Goal: Communication & Community: Participate in discussion

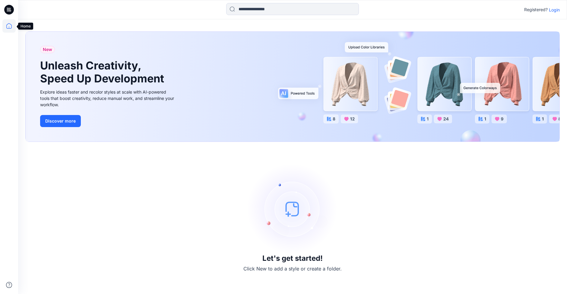
click at [6, 27] on icon at bounding box center [8, 25] width 13 height 13
click at [9, 27] on icon at bounding box center [8, 25] width 13 height 13
click at [11, 26] on icon at bounding box center [8, 25] width 13 height 13
click at [557, 9] on p "Login" at bounding box center [554, 10] width 11 height 6
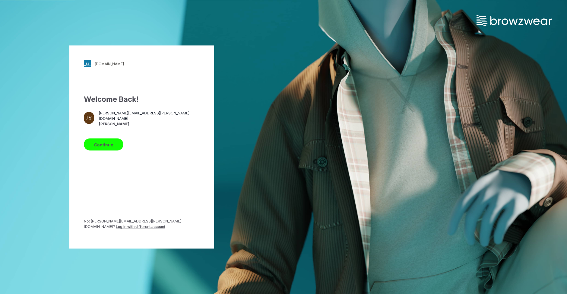
click at [114, 144] on button "Continue" at bounding box center [104, 144] width 40 height 12
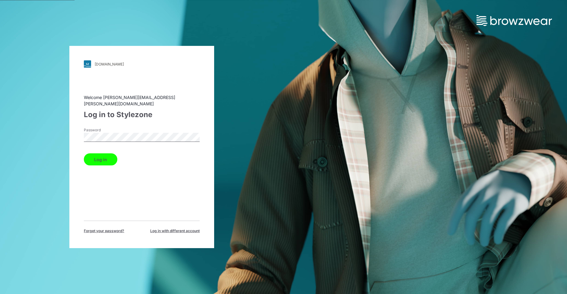
click at [100, 154] on button "Log in" at bounding box center [100, 159] width 33 height 12
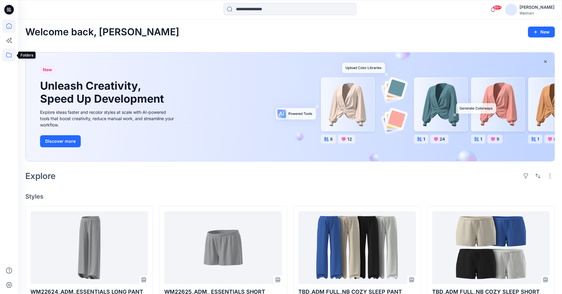
click at [8, 57] on icon at bounding box center [8, 54] width 13 height 13
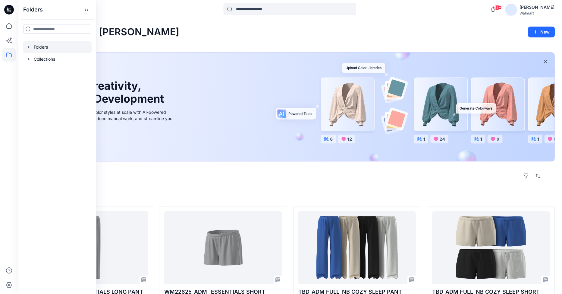
click at [29, 48] on icon "button" at bounding box center [28, 47] width 1 height 2
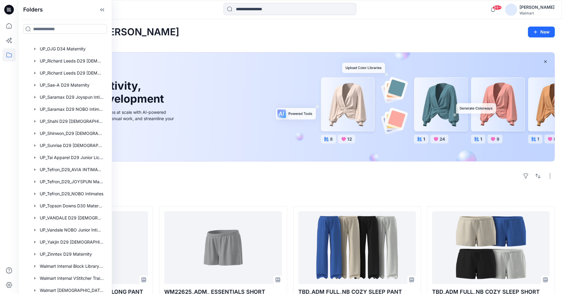
scroll to position [472, 0]
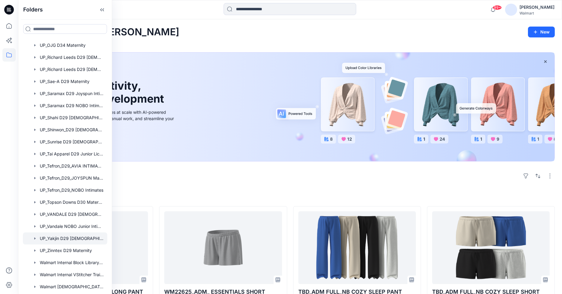
click at [71, 240] on div at bounding box center [65, 238] width 84 height 12
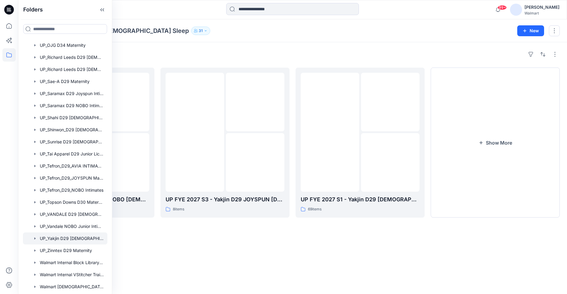
click at [346, 31] on div "Folders UP_Yakjin D29 Ladies Sleep 31" at bounding box center [268, 31] width 487 height 8
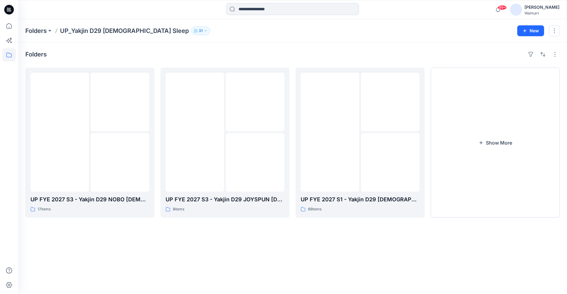
drag, startPoint x: 144, startPoint y: 270, endPoint x: 152, endPoint y: 272, distance: 7.8
click at [144, 271] on div "Folders UP FYE 2027 S3 - Yakjin D29 NOBO Ladies Sleepwear 17 items UP FYE 2027 …" at bounding box center [292, 168] width 549 height 252
click at [267, 12] on input at bounding box center [292, 9] width 133 height 12
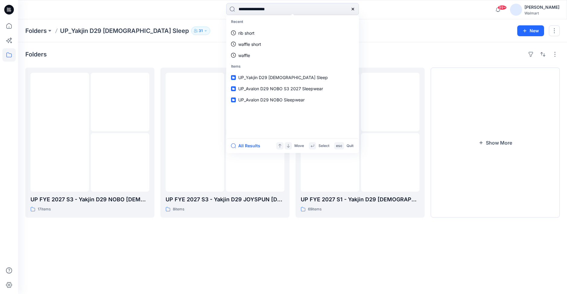
type input "**********"
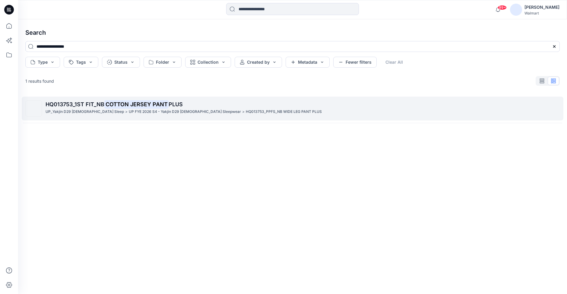
click at [140, 109] on p "UP FYE 2026 S4 - Yakjin D29 Ladies Sleepwear" at bounding box center [185, 112] width 112 height 6
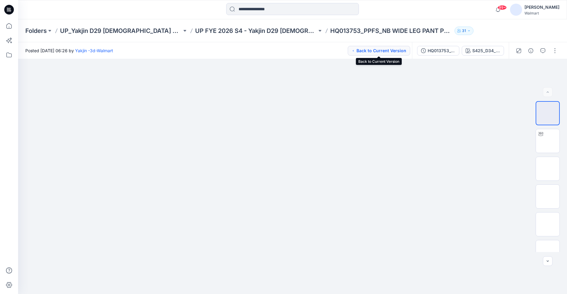
click at [398, 48] on button "Back to Current Version" at bounding box center [379, 51] width 62 height 10
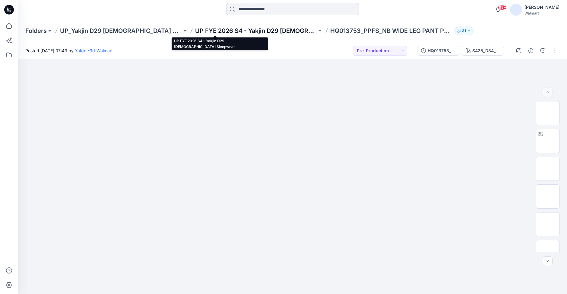
click at [242, 32] on p "UP FYE 2026 S4 - Yakjin D29 Ladies Sleepwear" at bounding box center [256, 31] width 122 height 8
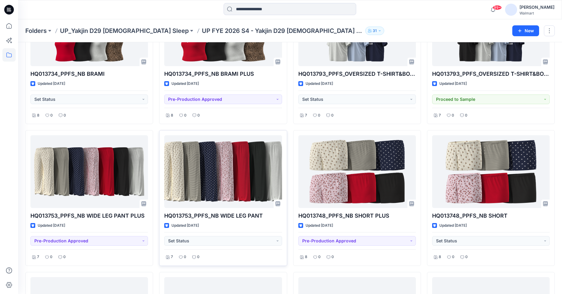
scroll to position [372, 0]
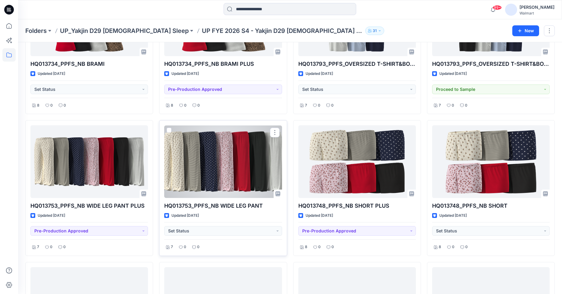
click at [239, 157] on div at bounding box center [223, 161] width 118 height 73
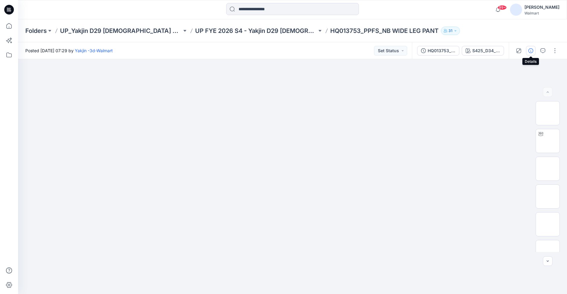
click at [527, 53] on button "button" at bounding box center [531, 51] width 10 height 10
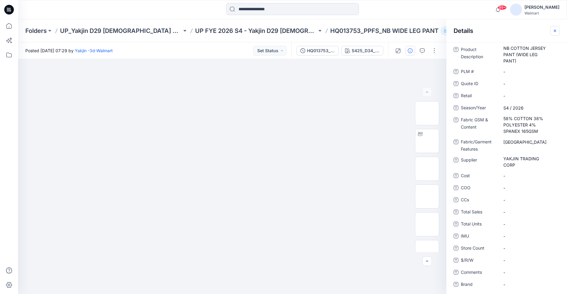
click at [555, 31] on icon "button" at bounding box center [555, 30] width 2 height 2
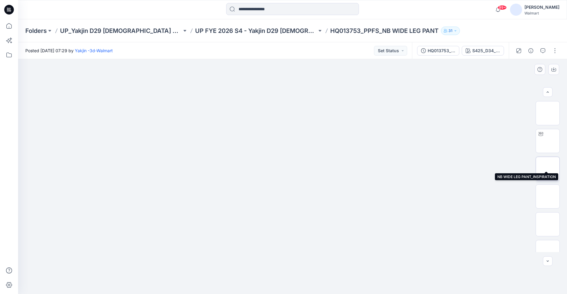
scroll to position [68, 0]
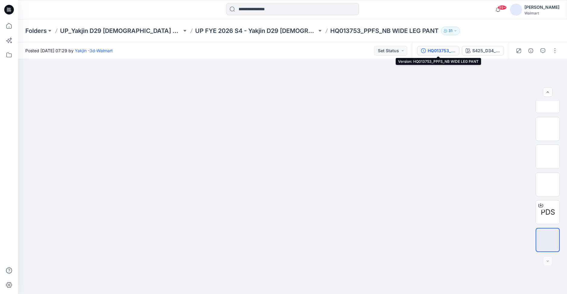
click at [440, 53] on div "HQ013753_PPFS_NB WIDE LEG PANT" at bounding box center [442, 50] width 28 height 7
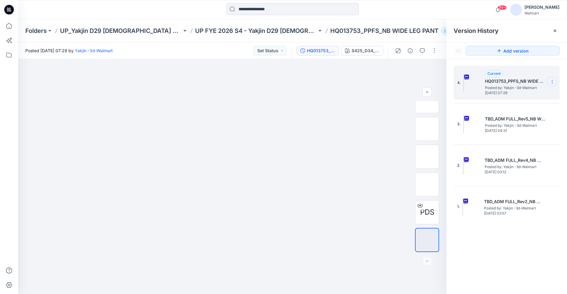
click at [553, 81] on icon at bounding box center [552, 81] width 5 height 5
click at [533, 94] on span "Download Source BW File" at bounding box center [521, 93] width 51 height 7
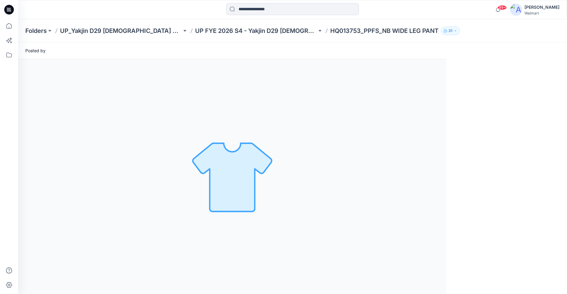
scroll to position [0, 0]
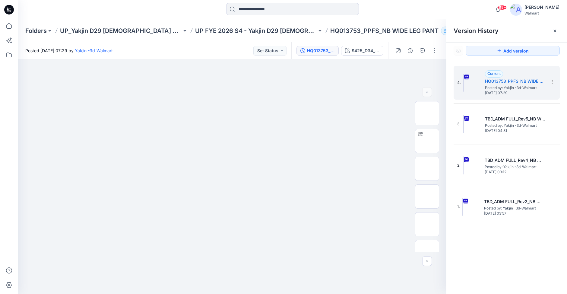
click at [191, 11] on div at bounding box center [292, 9] width 274 height 13
drag, startPoint x: 291, startPoint y: 31, endPoint x: 319, endPoint y: 32, distance: 28.4
click at [330, 32] on p "HQ013753_PPFS_NB WIDE LEG PANT" at bounding box center [384, 31] width 108 height 8
copy p "HQ013753"
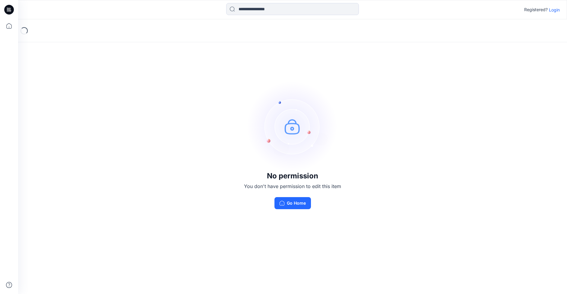
click at [553, 8] on p "Login" at bounding box center [554, 10] width 11 height 6
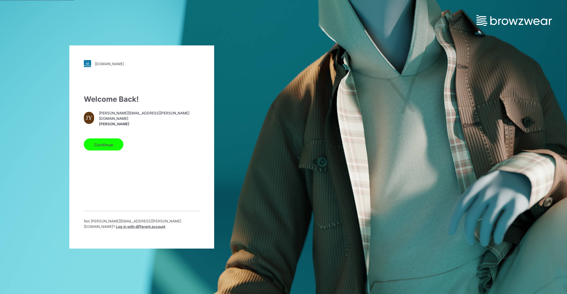
click at [102, 144] on button "Continue" at bounding box center [104, 144] width 40 height 12
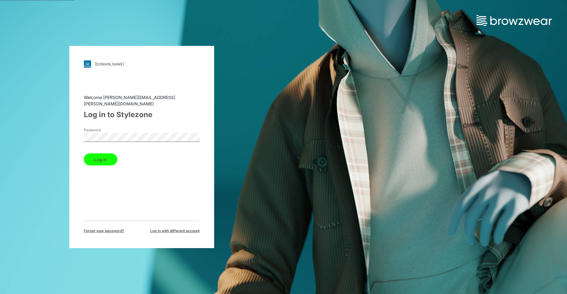
click at [95, 156] on button "Log in" at bounding box center [100, 159] width 33 height 12
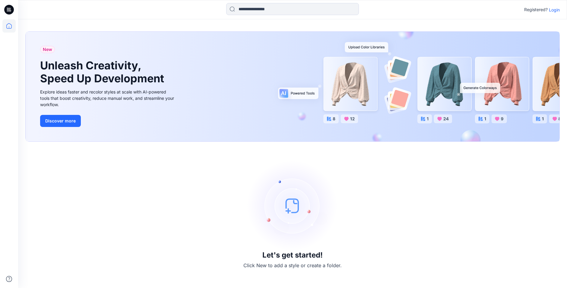
click at [553, 10] on p "Login" at bounding box center [554, 10] width 11 height 6
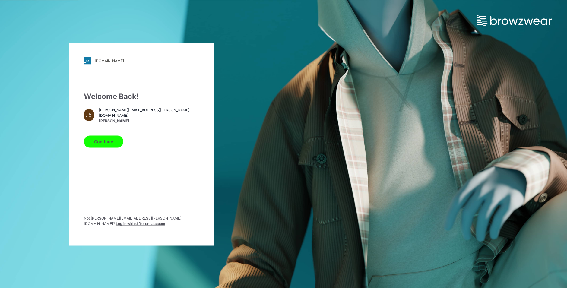
click at [99, 140] on button "Continue" at bounding box center [104, 141] width 40 height 12
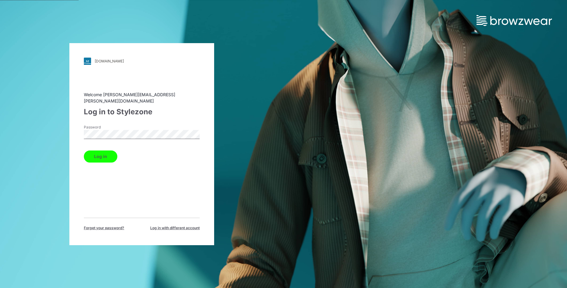
click at [89, 155] on button "Log in" at bounding box center [100, 156] width 33 height 12
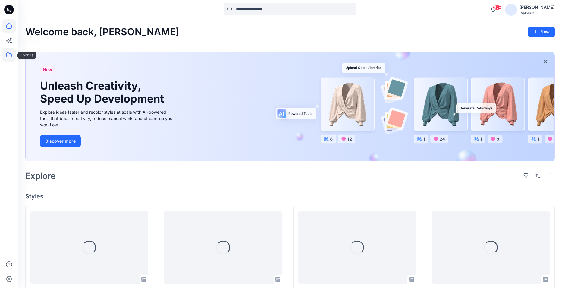
click at [9, 53] on icon at bounding box center [8, 54] width 13 height 13
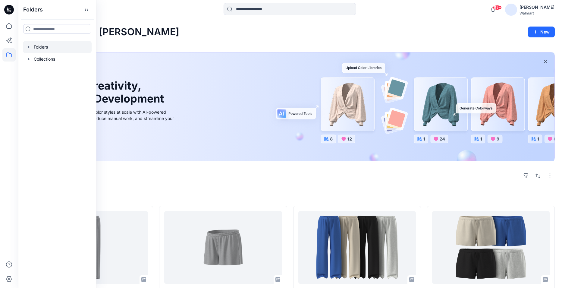
click at [30, 46] on icon "button" at bounding box center [29, 47] width 5 height 5
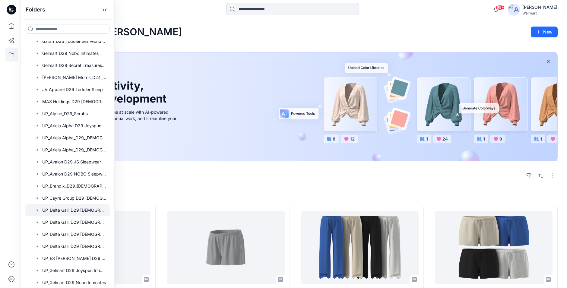
scroll to position [30, 0]
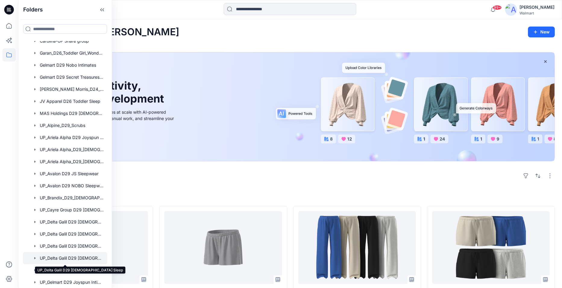
click at [87, 259] on div at bounding box center [65, 258] width 84 height 12
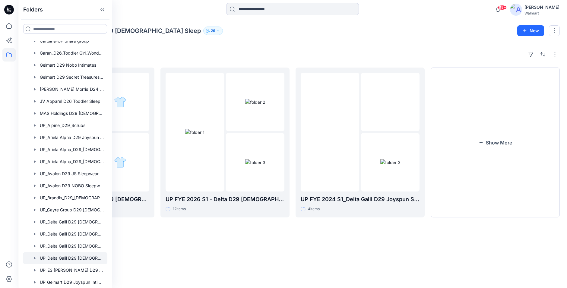
click at [220, 46] on div "Folders UP FYE 2027 S2 Delta Galil D29 [DEMOGRAPHIC_DATA] Sleepwear 0 items UP …" at bounding box center [292, 165] width 549 height 246
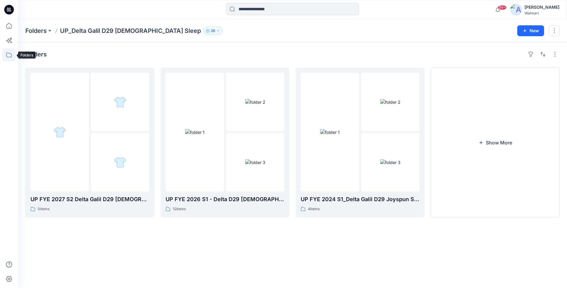
click at [10, 57] on icon at bounding box center [8, 54] width 13 height 13
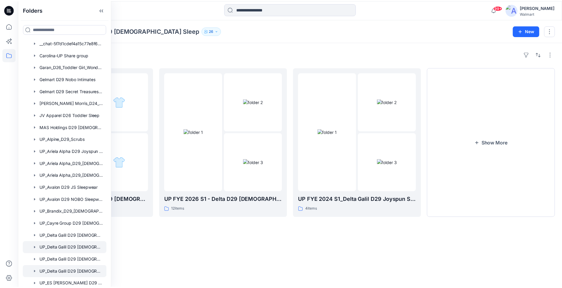
scroll to position [30, 0]
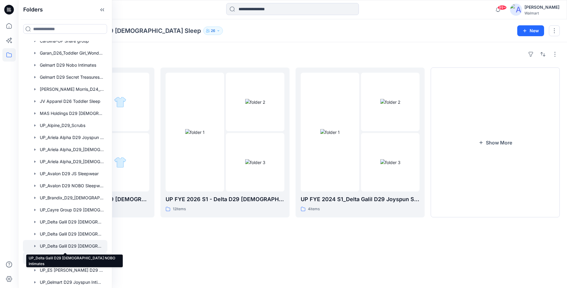
click at [90, 245] on div at bounding box center [65, 246] width 84 height 12
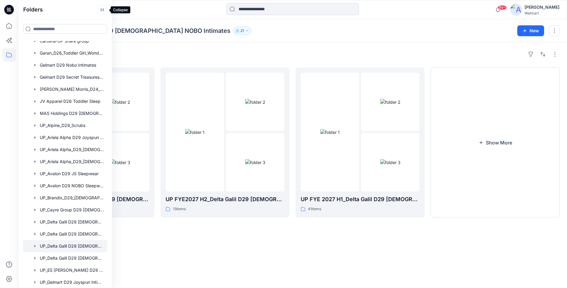
click at [104, 7] on icon at bounding box center [102, 10] width 10 height 10
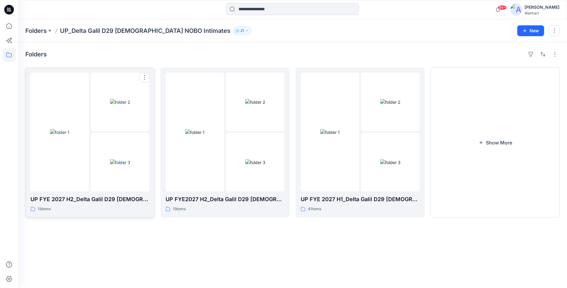
click at [69, 135] on img at bounding box center [59, 132] width 19 height 6
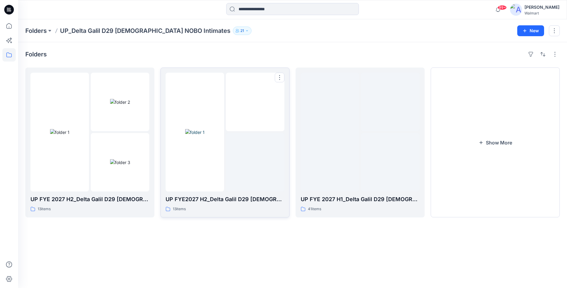
click at [197, 135] on img at bounding box center [194, 132] width 19 height 6
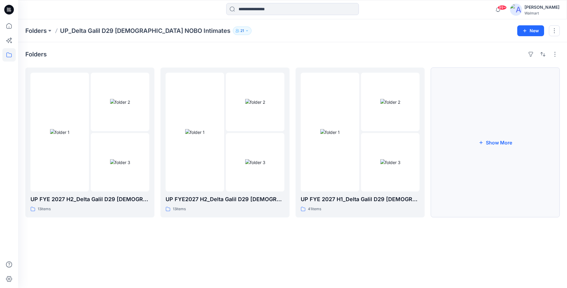
click at [507, 143] on button "Show More" at bounding box center [495, 143] width 129 height 150
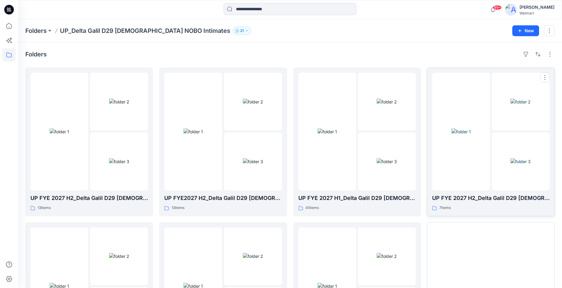
click at [462, 135] on img at bounding box center [461, 131] width 19 height 6
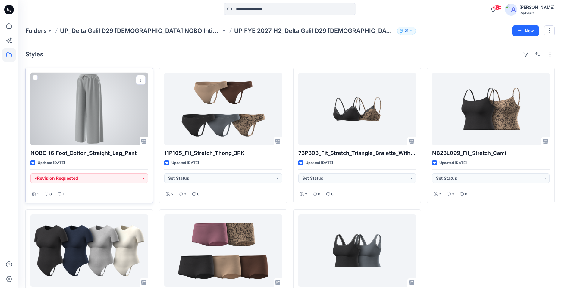
click at [100, 108] on div at bounding box center [89, 109] width 118 height 73
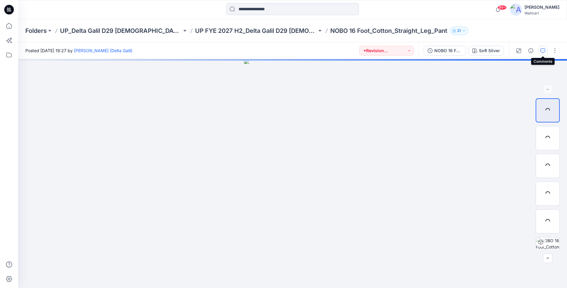
click at [543, 53] on icon "button" at bounding box center [542, 50] width 5 height 5
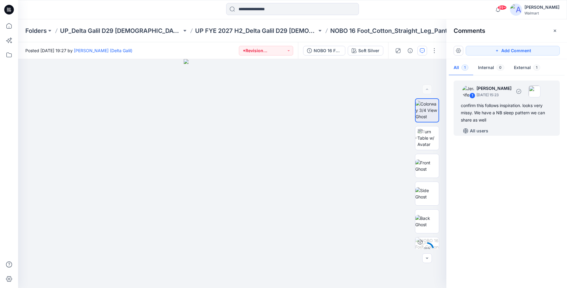
click at [522, 126] on div "All users" at bounding box center [510, 131] width 99 height 10
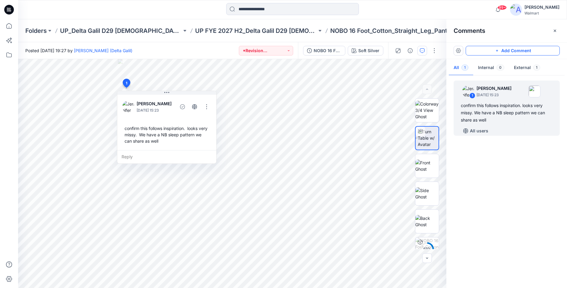
click at [512, 50] on button "Add Comment" at bounding box center [513, 51] width 94 height 10
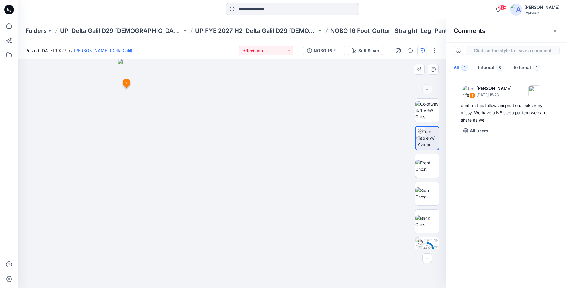
click at [49, 109] on div "2 1 [PERSON_NAME] [DATE] 15:23 confirm this follows inspiration. looks very mis…" at bounding box center [232, 173] width 428 height 229
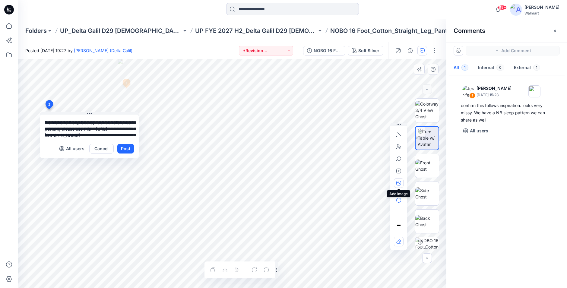
type textarea "**********"
click at [399, 183] on icon "button" at bounding box center [398, 183] width 2 height 2
type input"] "**********"
click at [121, 149] on button "Post" at bounding box center [125, 149] width 17 height 10
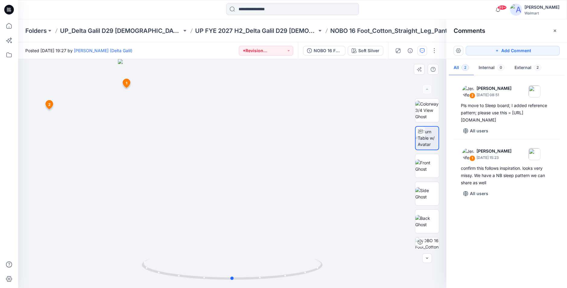
click at [337, 133] on div at bounding box center [232, 173] width 428 height 229
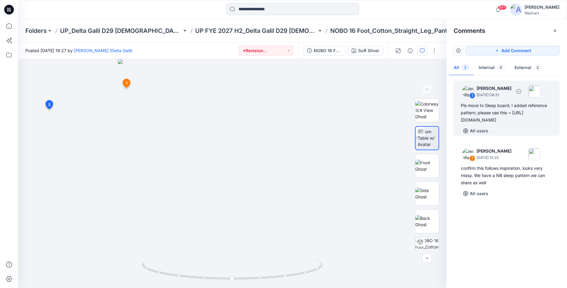
click at [489, 110] on div "Pls move to Sleep board; I added reference pattern; please use this = [URL][DOM…" at bounding box center [507, 113] width 92 height 22
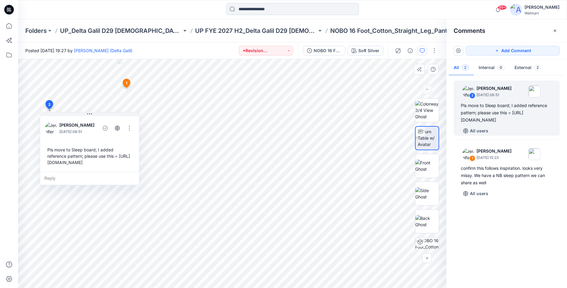
click at [78, 116] on div "[PERSON_NAME] [DATE] 08:51 Pls move to Sleep board; I added reference pattern; …" at bounding box center [89, 143] width 99 height 57
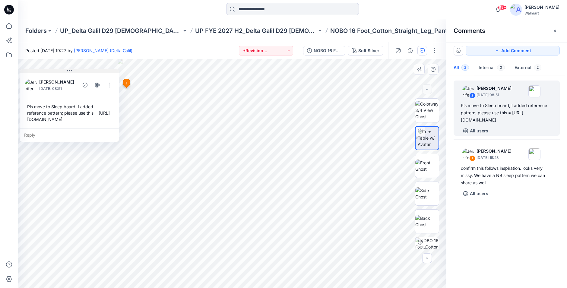
drag, startPoint x: 82, startPoint y: 114, endPoint x: 62, endPoint y: 71, distance: 47.6
click at [62, 71] on button at bounding box center [69, 71] width 99 height 4
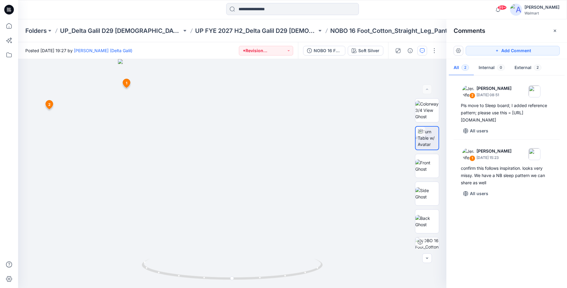
click at [412, 10] on div at bounding box center [292, 9] width 274 height 13
